Goal: Navigation & Orientation: Find specific page/section

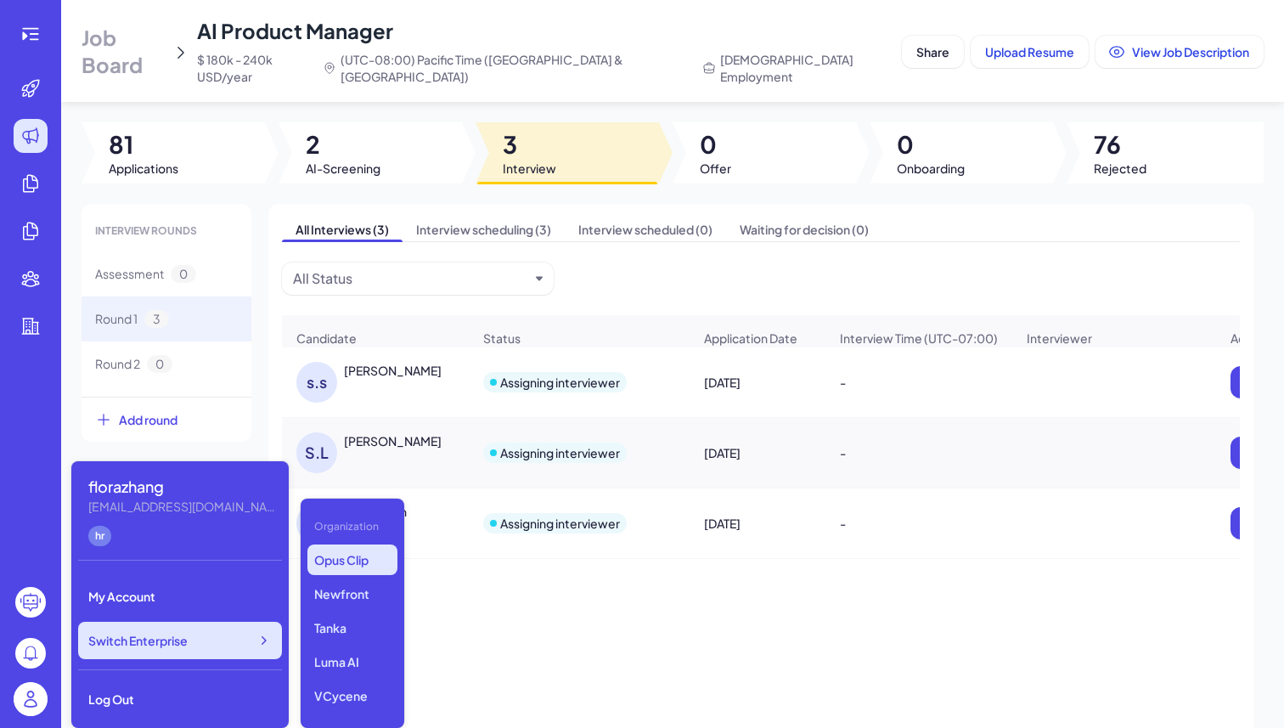
click at [219, 650] on div "Switch Enterprise" at bounding box center [180, 639] width 204 height 37
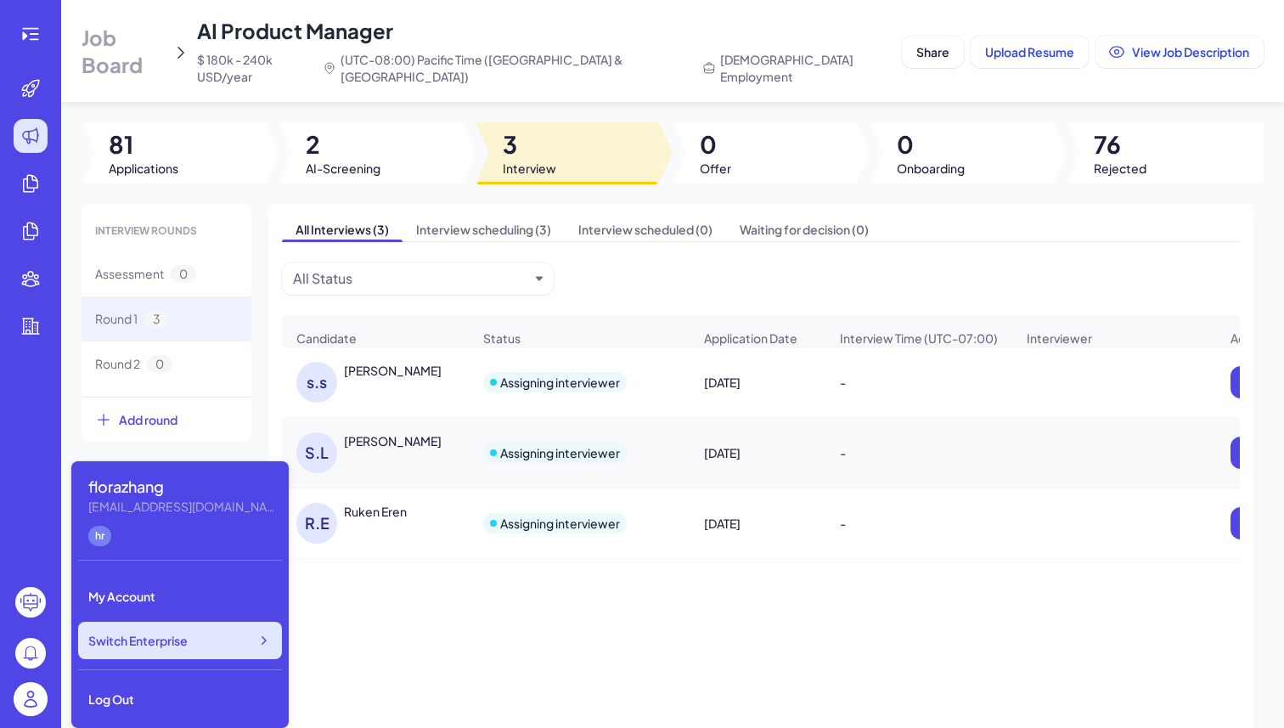
click at [219, 650] on div "Switch Enterprise" at bounding box center [180, 639] width 204 height 37
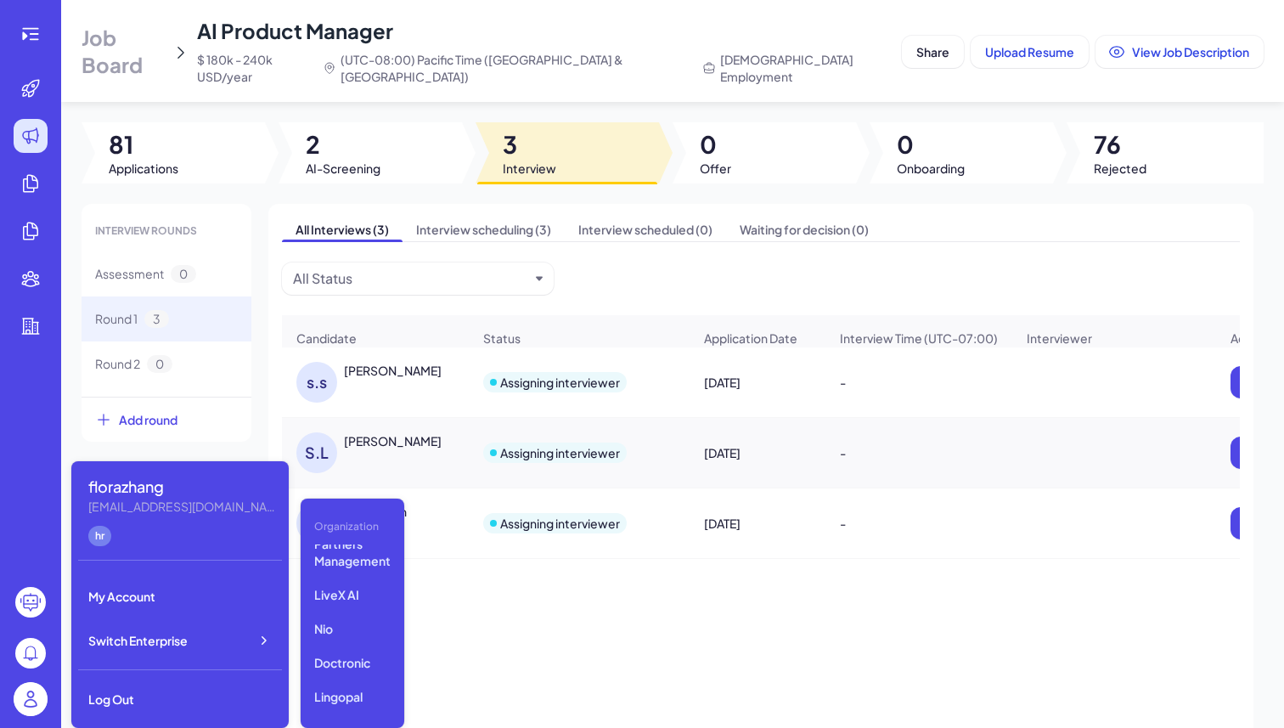
scroll to position [222, 0]
click at [363, 598] on p "LiveX AI" at bounding box center [352, 608] width 90 height 31
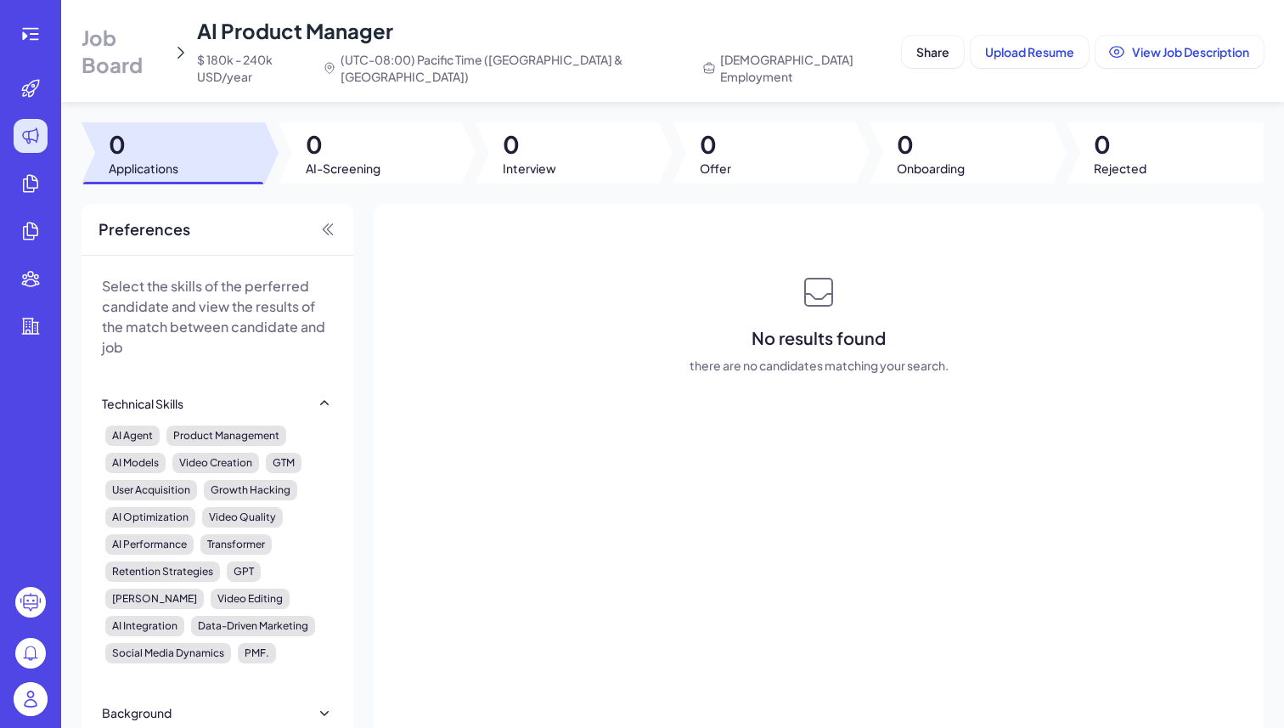
click at [163, 40] on span "Job Board" at bounding box center [123, 51] width 84 height 54
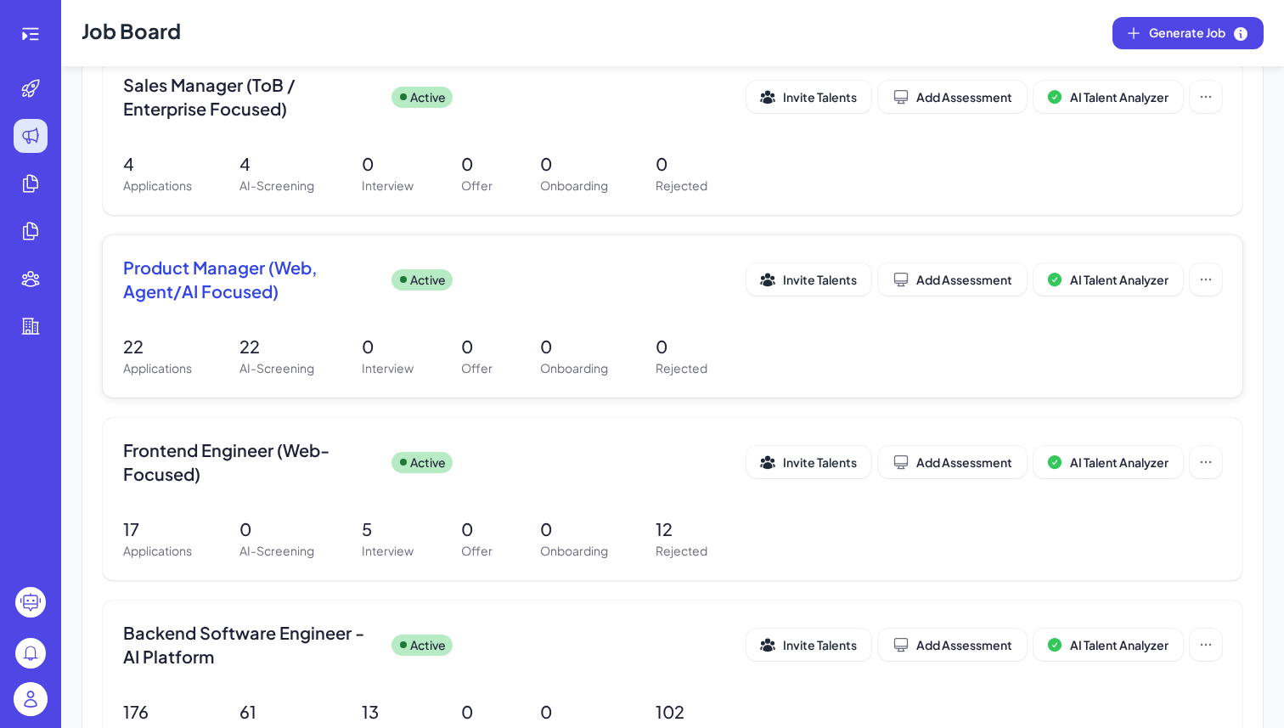
scroll to position [229, 0]
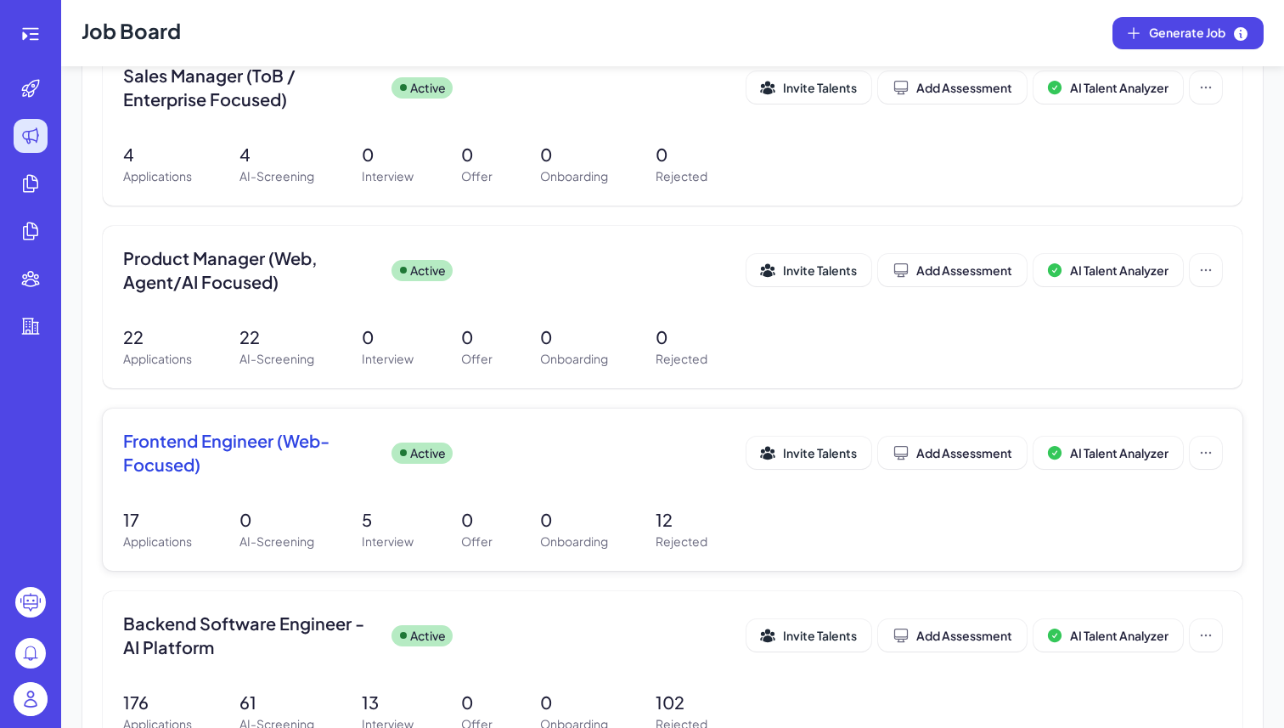
click at [276, 472] on span "Frontend Engineer (Web-Focused)" at bounding box center [250, 453] width 255 height 48
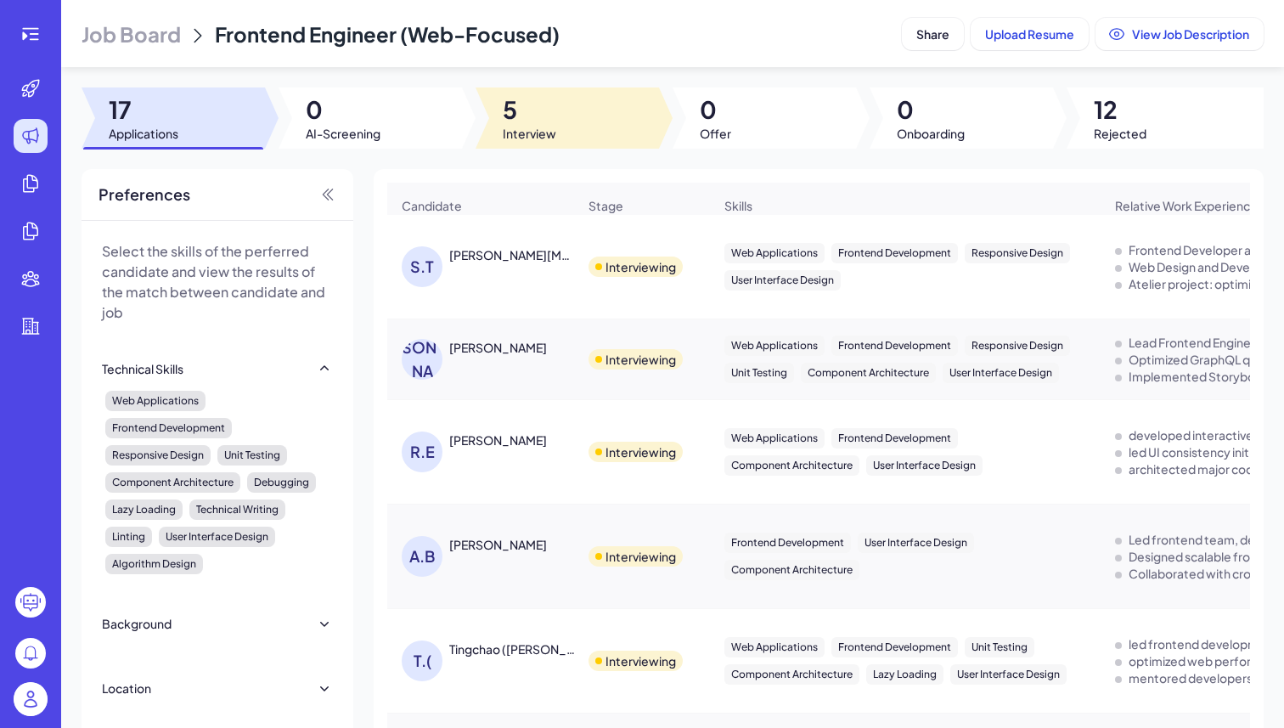
click at [552, 105] on div at bounding box center [566, 117] width 183 height 61
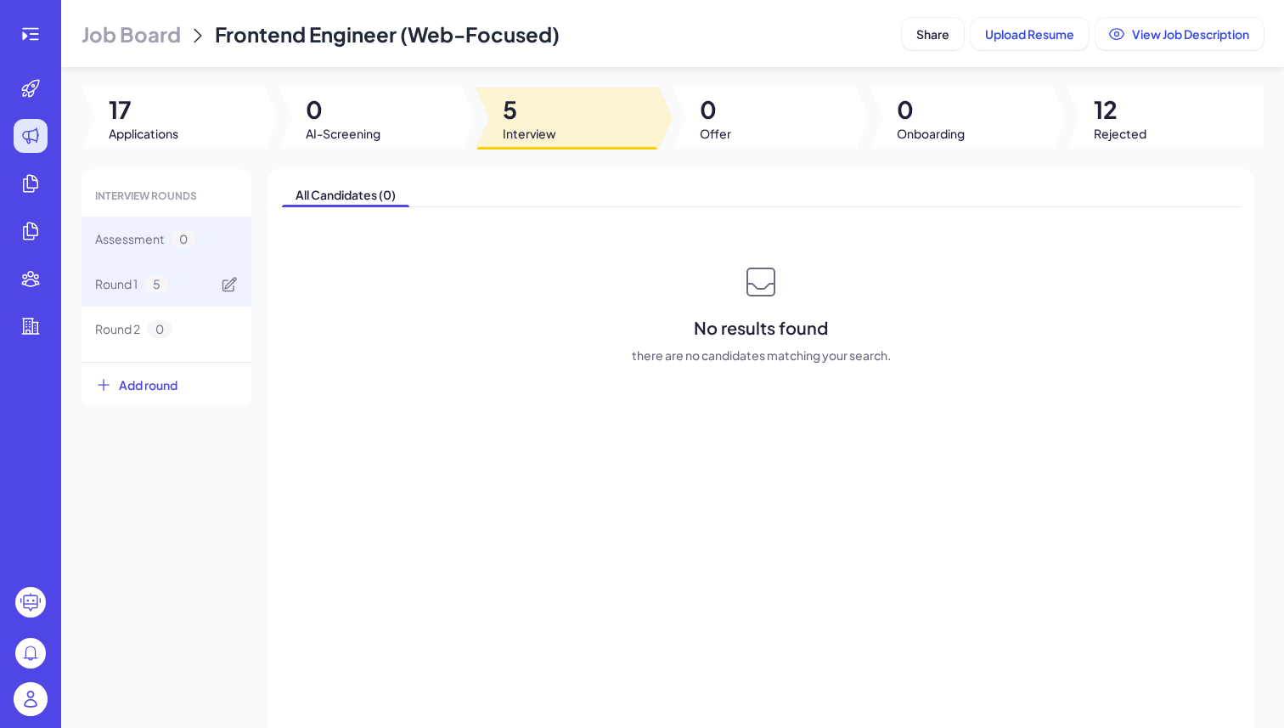
click at [169, 284] on div "Round 1 5" at bounding box center [166, 283] width 170 height 45
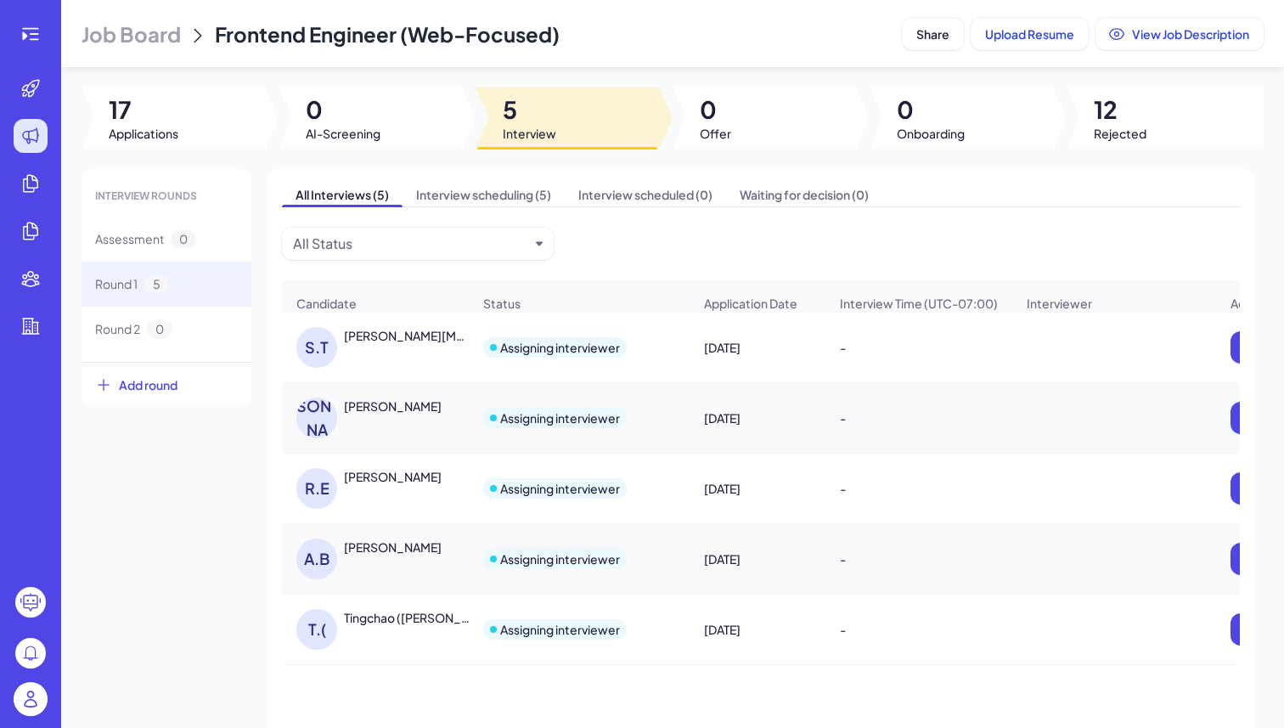
click at [34, 692] on img at bounding box center [31, 699] width 34 height 34
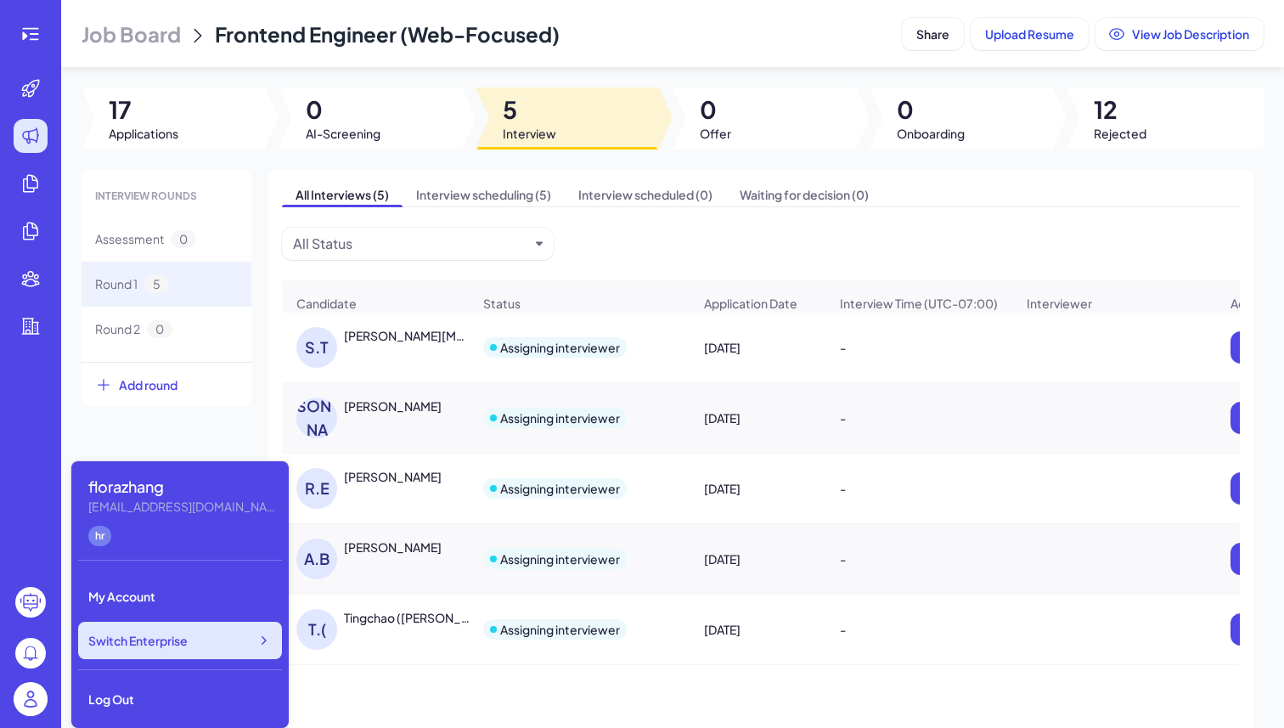
click at [174, 644] on span "Switch Enterprise" at bounding box center [137, 640] width 99 height 17
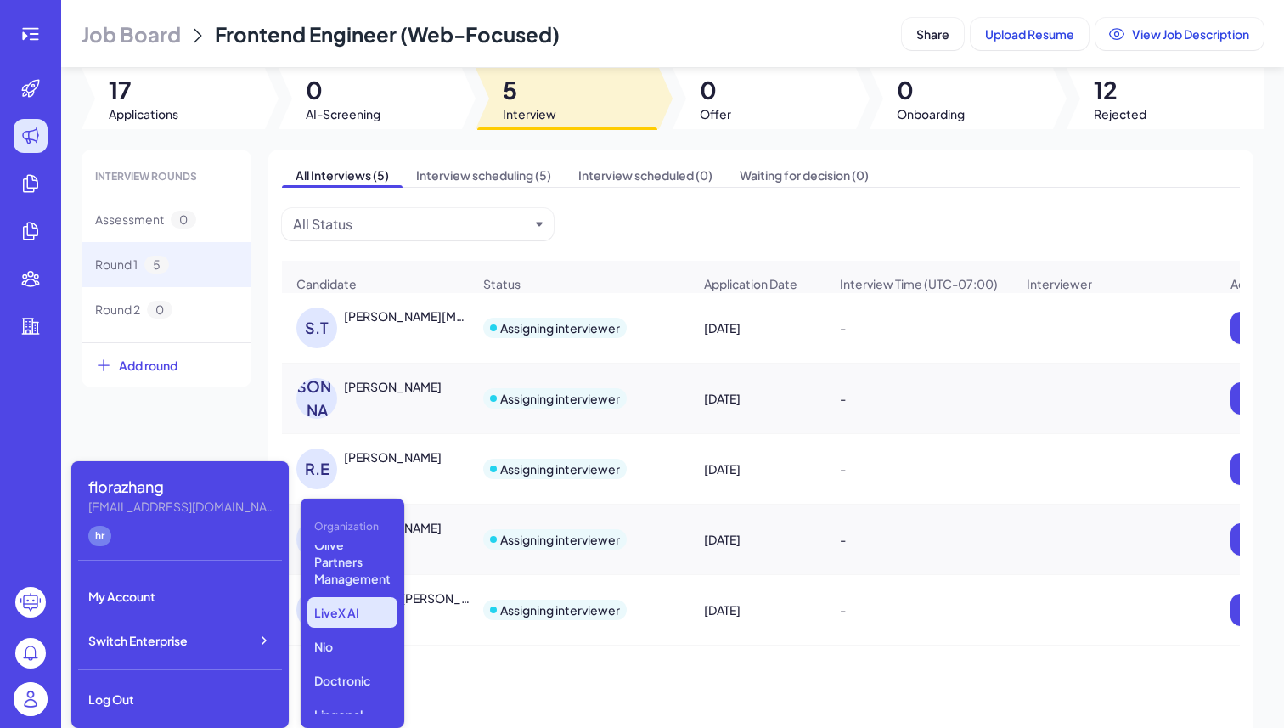
scroll to position [218, 0]
click at [342, 571] on p "Olive Partners Management" at bounding box center [352, 562] width 90 height 65
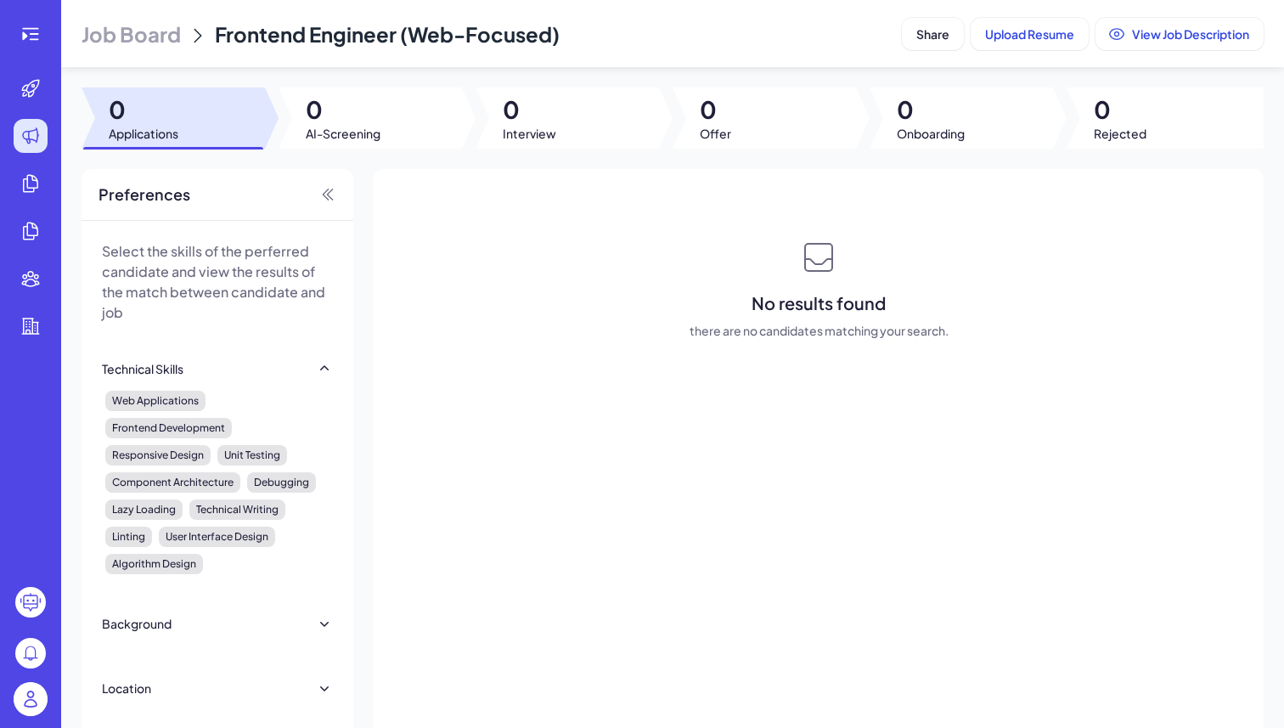
click at [111, 31] on span "Job Board" at bounding box center [130, 33] width 99 height 27
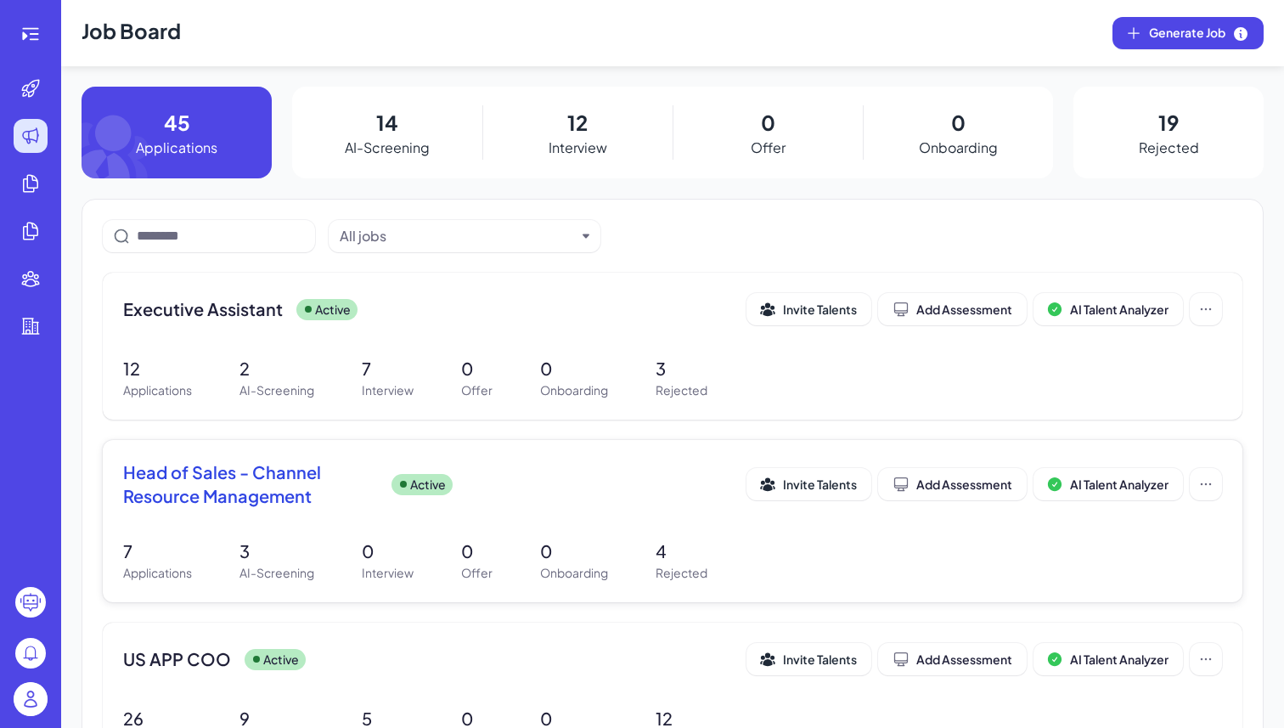
scroll to position [124, 0]
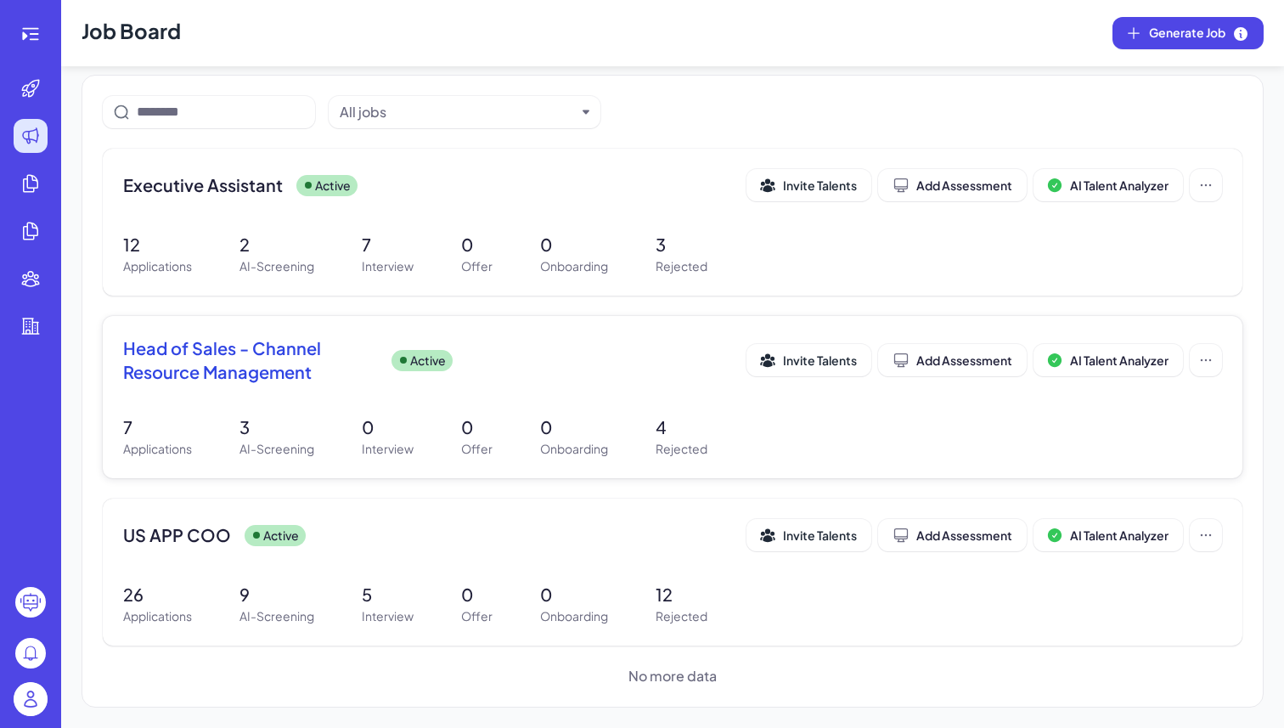
click at [251, 361] on span "Head of Sales - Channel Resource Management" at bounding box center [250, 360] width 255 height 48
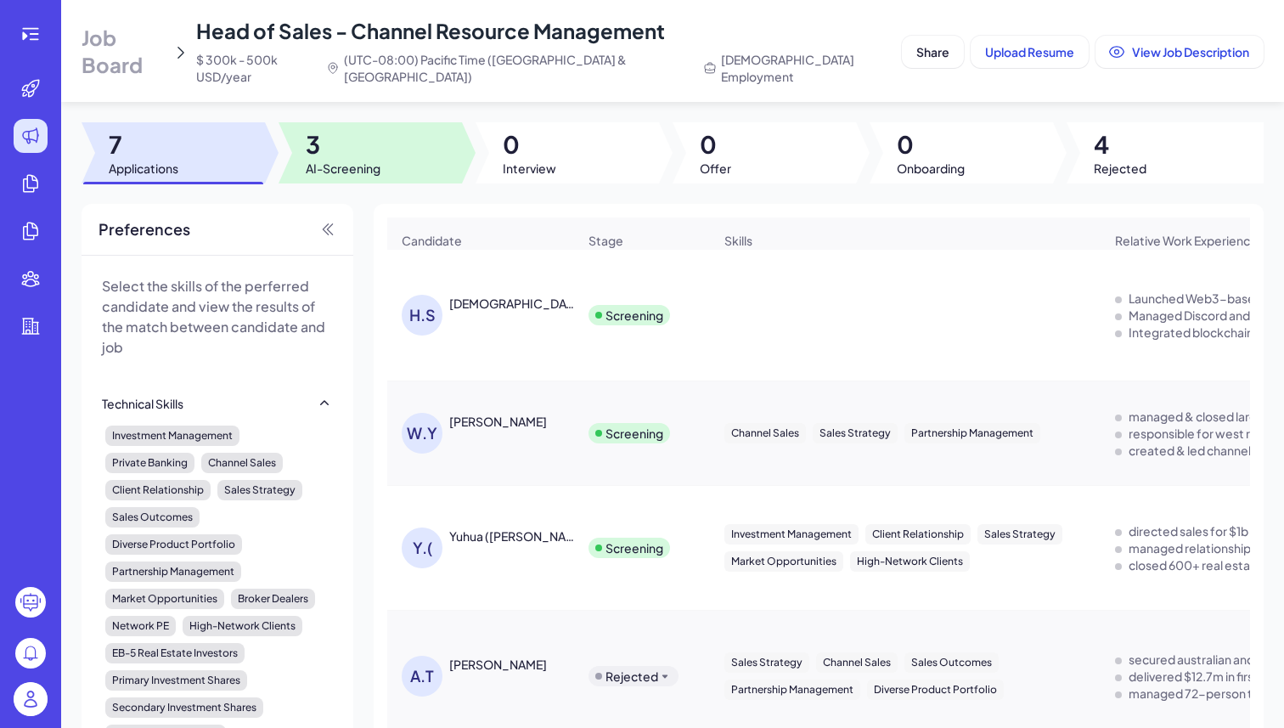
click at [354, 122] on div at bounding box center [369, 152] width 183 height 61
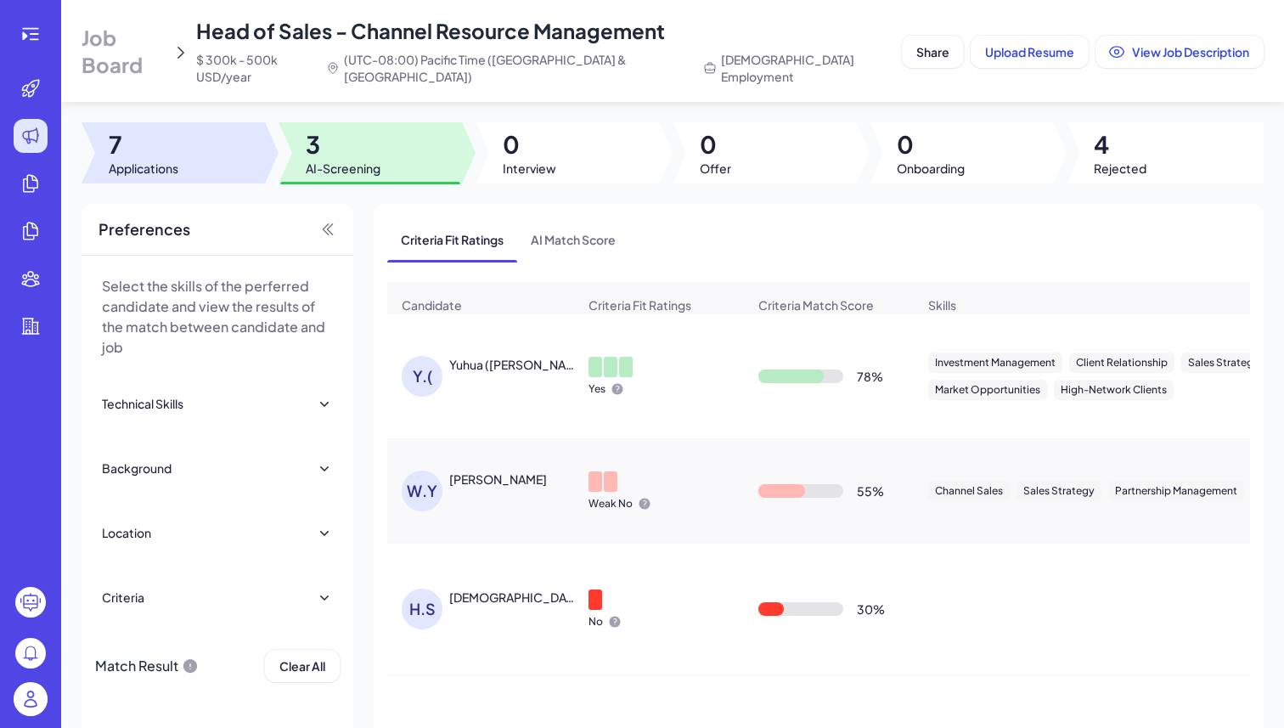
click at [231, 161] on div at bounding box center [172, 152] width 183 height 61
